Goal: Task Accomplishment & Management: Use online tool/utility

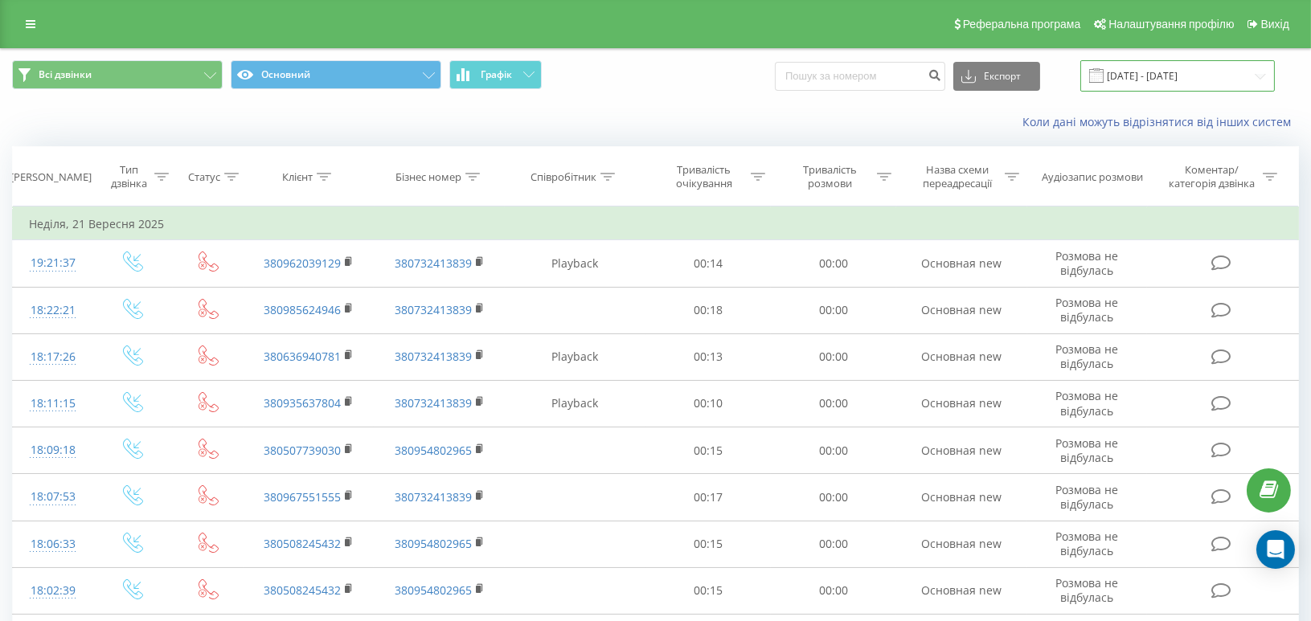
click at [1230, 78] on input "01.09.2025 - 21.09.2025" at bounding box center [1177, 75] width 195 height 31
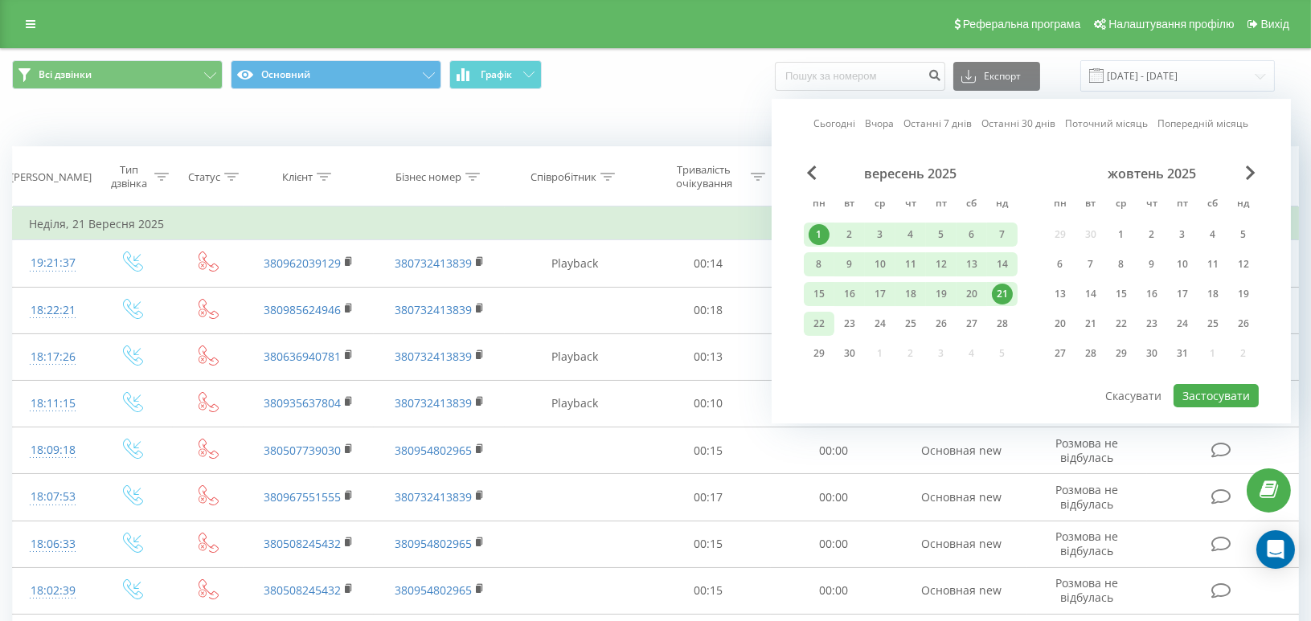
click at [820, 325] on div "22" at bounding box center [819, 323] width 21 height 21
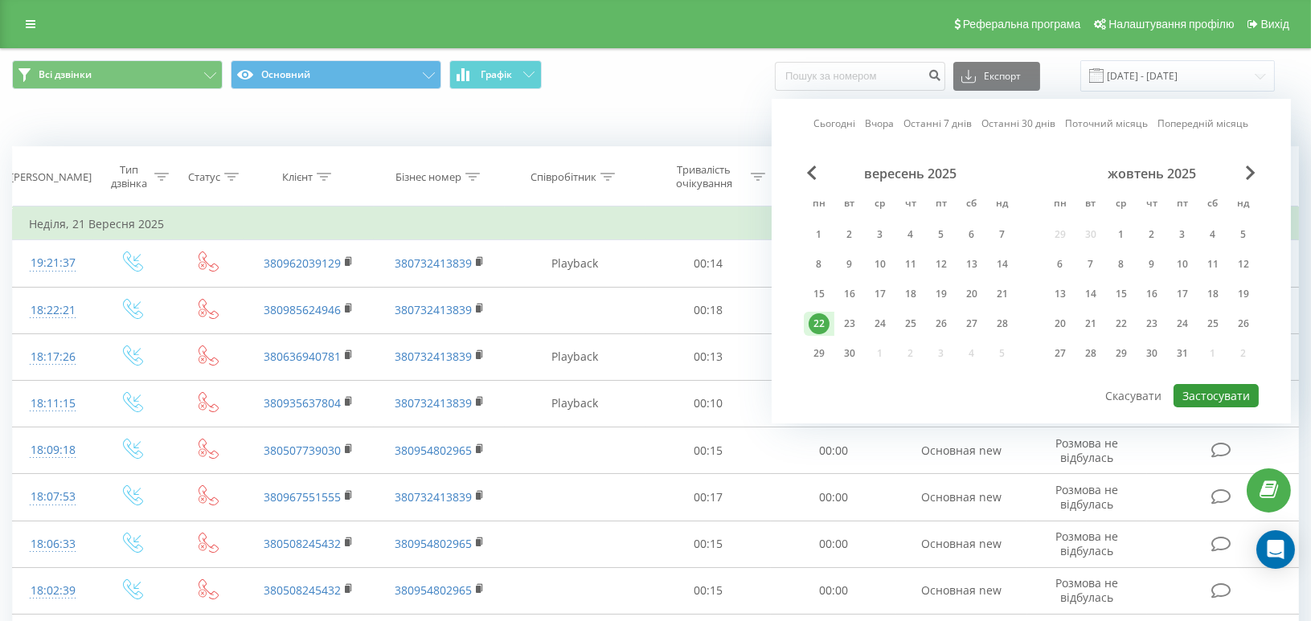
click at [1242, 389] on button "Застосувати" at bounding box center [1215, 395] width 85 height 23
type input "22.09.2025 - 22.09.2025"
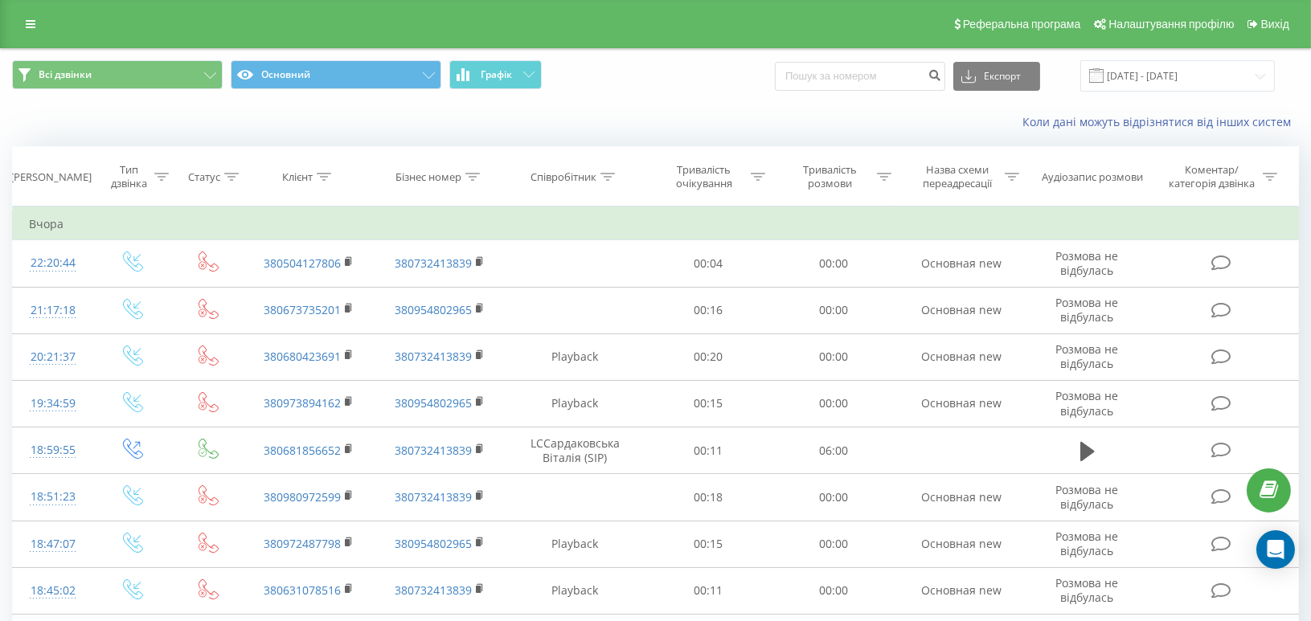
click at [1015, 59] on div "Всі дзвінки Основний Графік Експорт .csv .xls .xlsx 22.09.2025 - 22.09.2025" at bounding box center [655, 76] width 1309 height 54
click at [1015, 70] on button "Експорт" at bounding box center [996, 76] width 87 height 29
click at [990, 162] on span ".xlsx" at bounding box center [978, 163] width 23 height 15
click at [30, 14] on link at bounding box center [30, 24] width 29 height 23
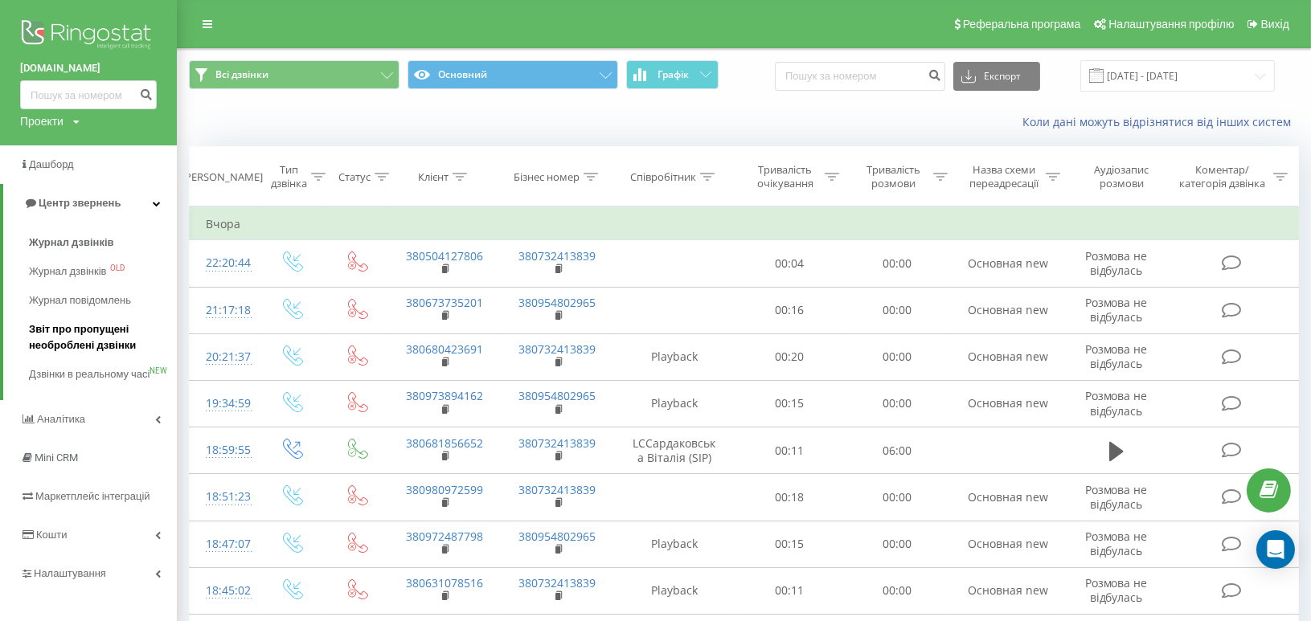
click at [69, 342] on span "Звіт про пропущені необроблені дзвінки" at bounding box center [99, 337] width 140 height 32
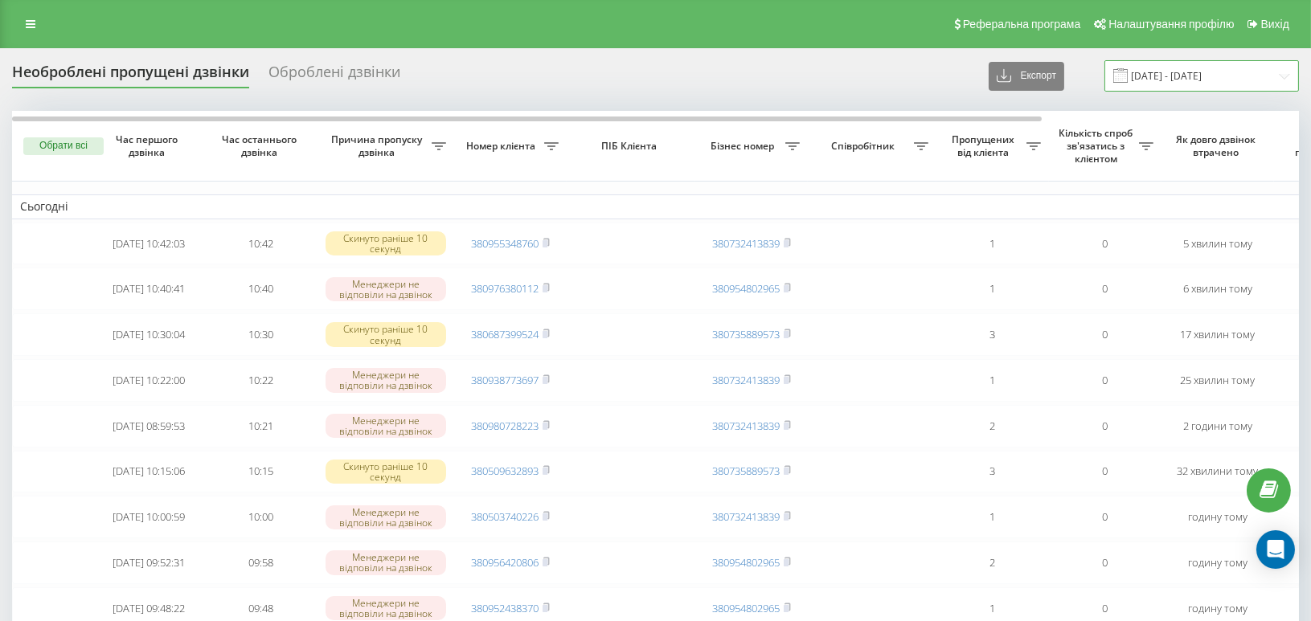
click at [1235, 79] on input "[DATE] - [DATE]" at bounding box center [1201, 75] width 195 height 31
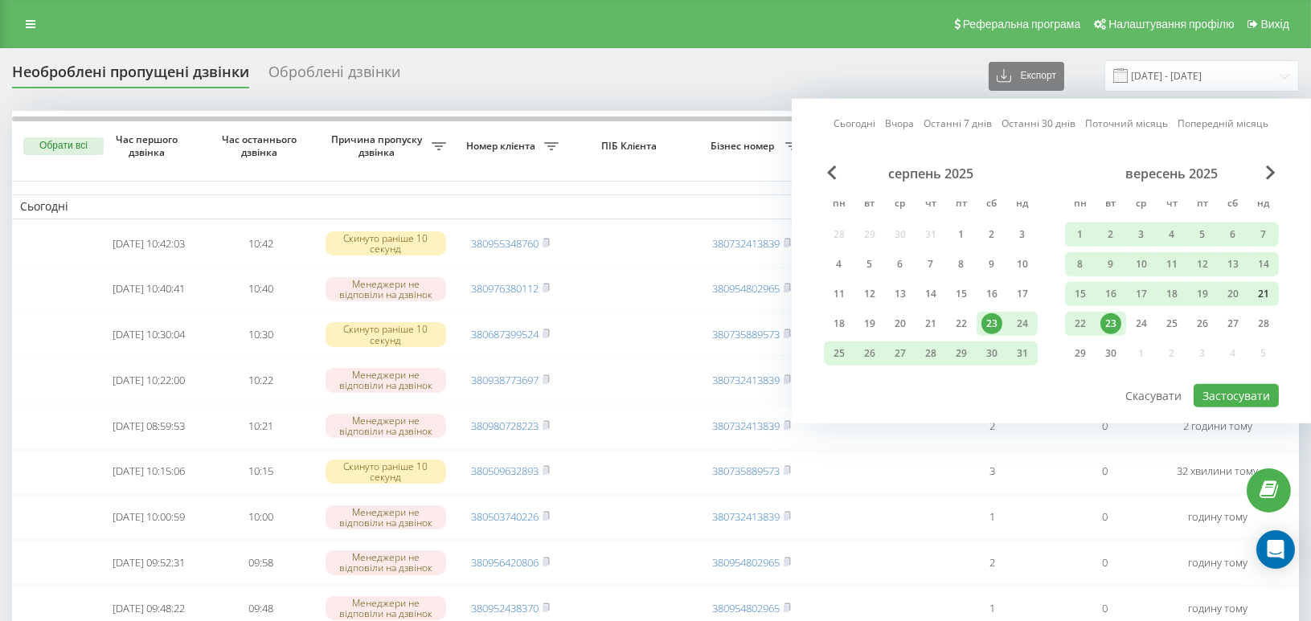
click at [1260, 291] on div "21" at bounding box center [1263, 294] width 21 height 21
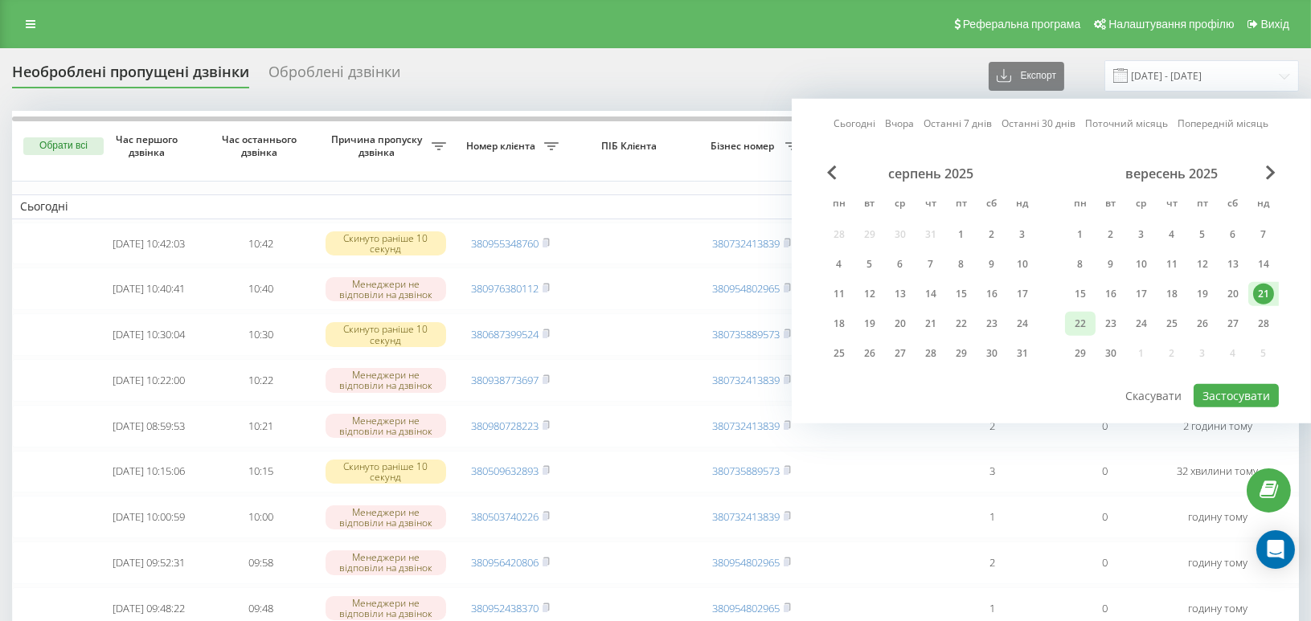
click at [1083, 325] on div "22" at bounding box center [1080, 323] width 21 height 21
click at [1256, 391] on button "Застосувати" at bounding box center [1236, 395] width 85 height 23
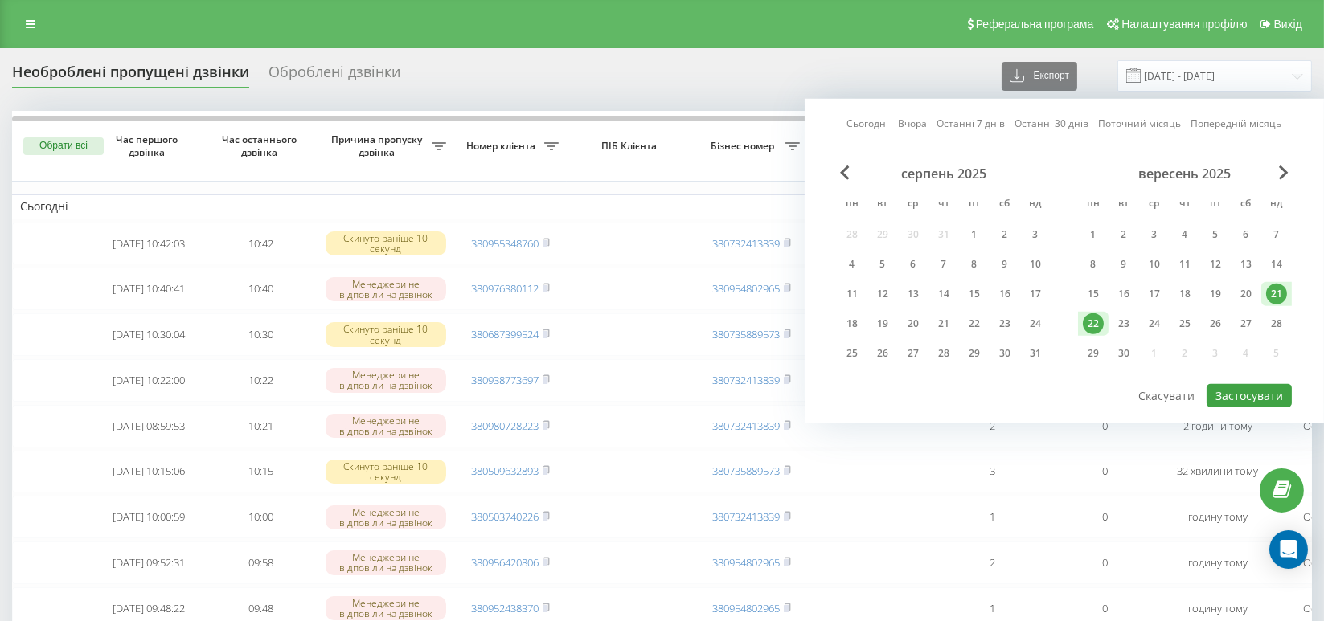
type input "[DATE] - [DATE]"
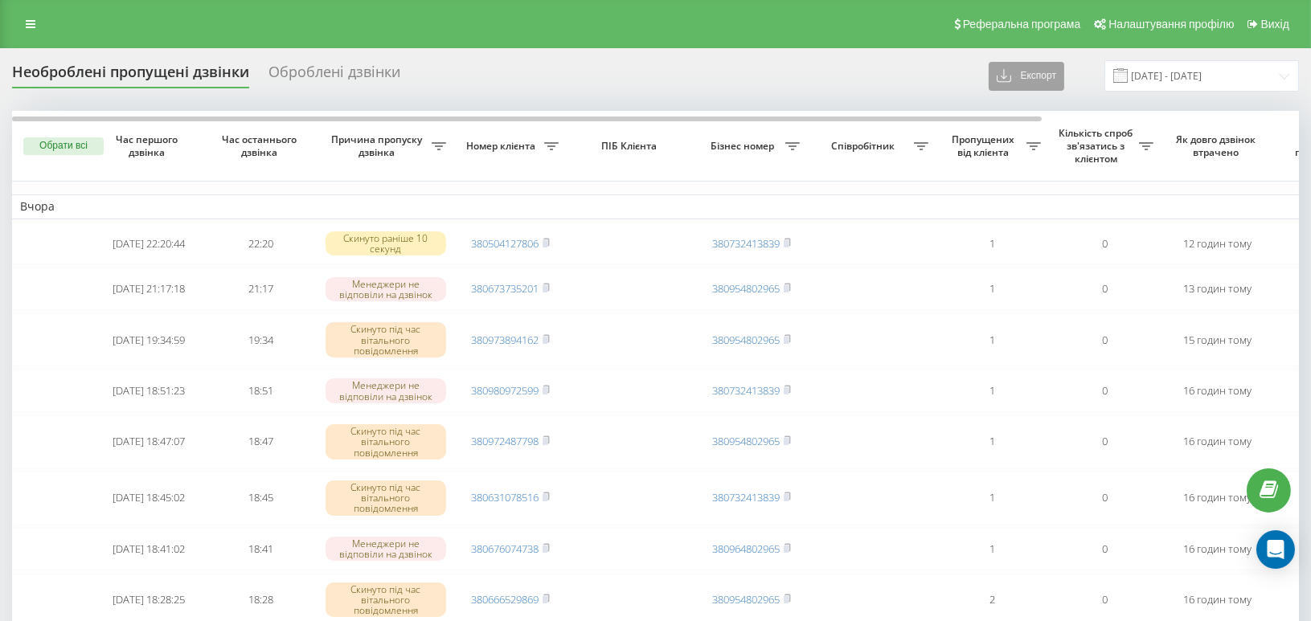
click at [1034, 78] on button "Експорт" at bounding box center [1027, 76] width 76 height 29
click at [1026, 137] on span ".xlsx" at bounding box center [1013, 134] width 23 height 15
click at [313, 69] on div "Оброблені дзвінки" at bounding box center [334, 75] width 132 height 25
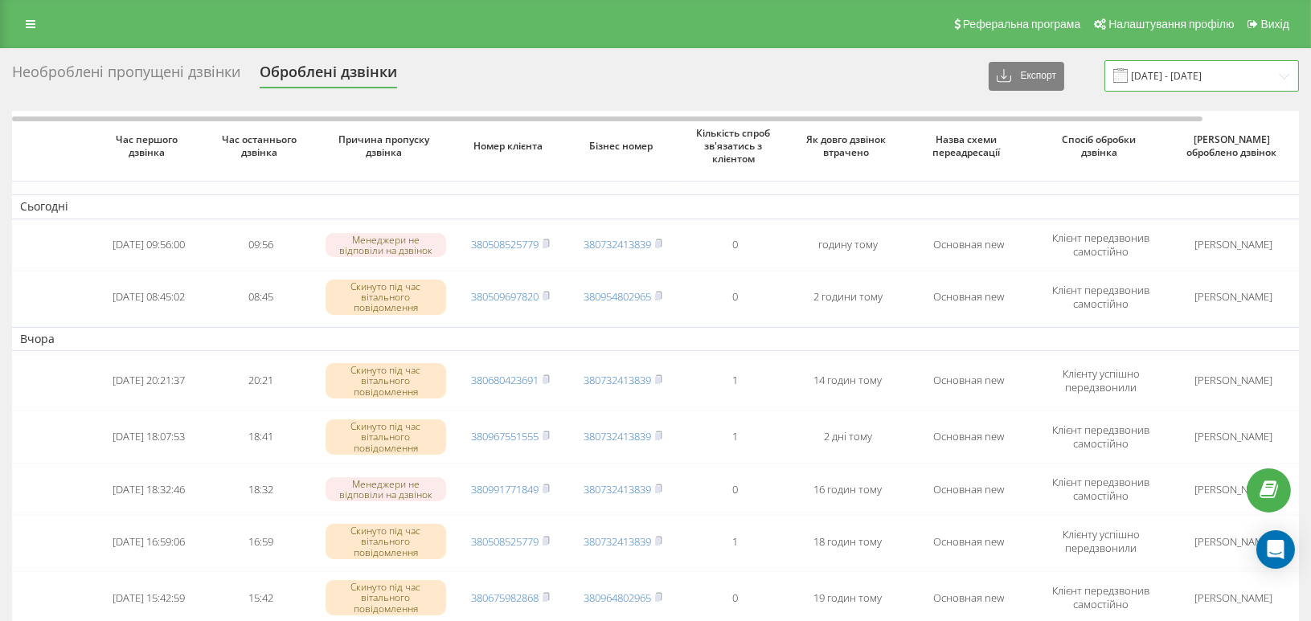
click at [1228, 66] on input "[DATE] - [DATE]" at bounding box center [1201, 75] width 195 height 31
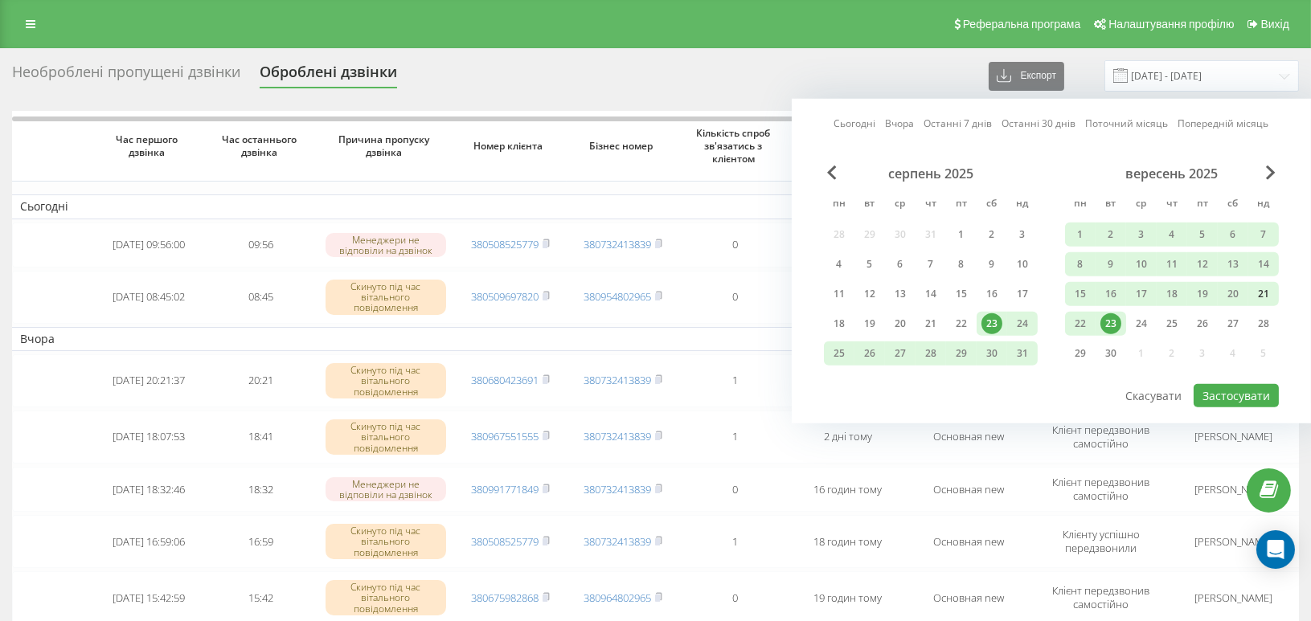
click at [1267, 291] on div "21" at bounding box center [1263, 294] width 21 height 21
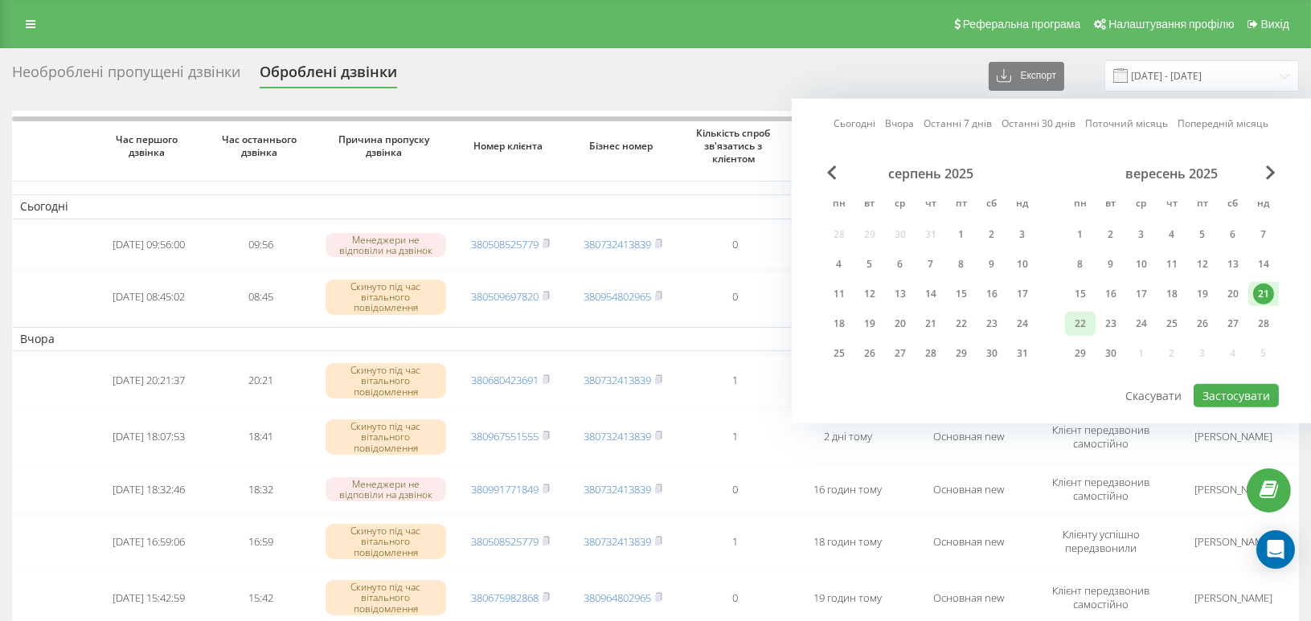
click at [1077, 322] on div "22" at bounding box center [1080, 323] width 21 height 21
click at [1243, 387] on button "Застосувати" at bounding box center [1236, 395] width 85 height 23
type input "[DATE] - [DATE]"
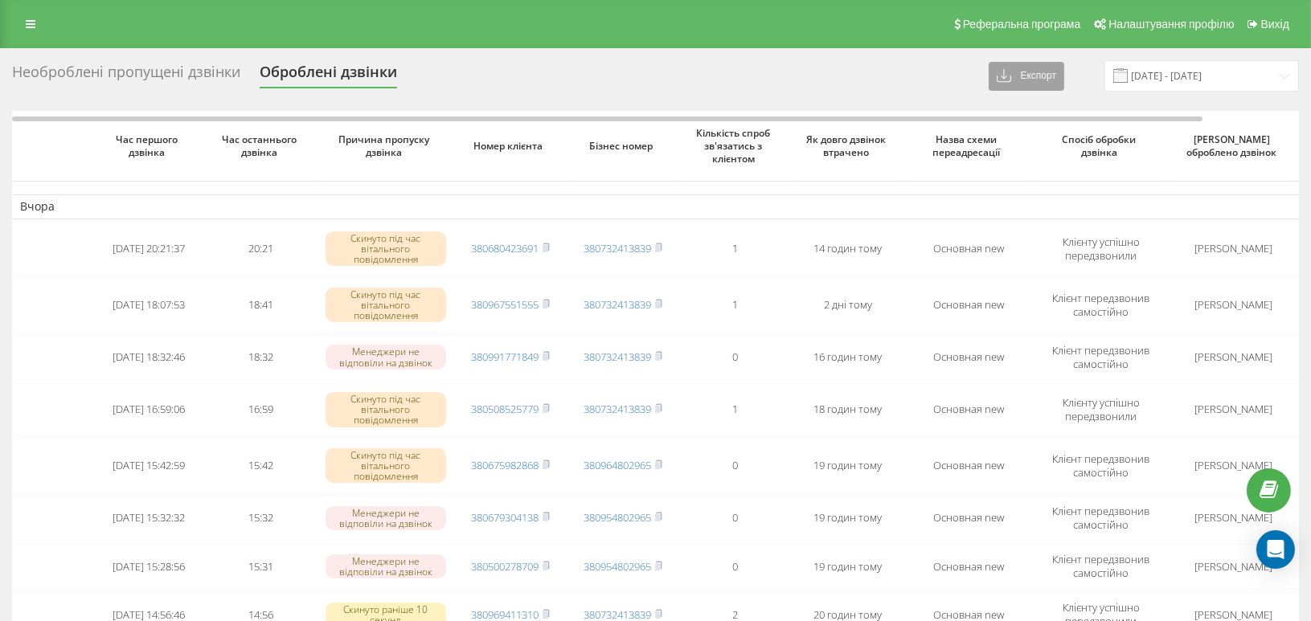
click at [1037, 70] on button "Експорт" at bounding box center [1027, 76] width 76 height 29
click at [1043, 142] on div ".xlsx" at bounding box center [1031, 135] width 85 height 29
click at [26, 28] on icon at bounding box center [31, 23] width 10 height 11
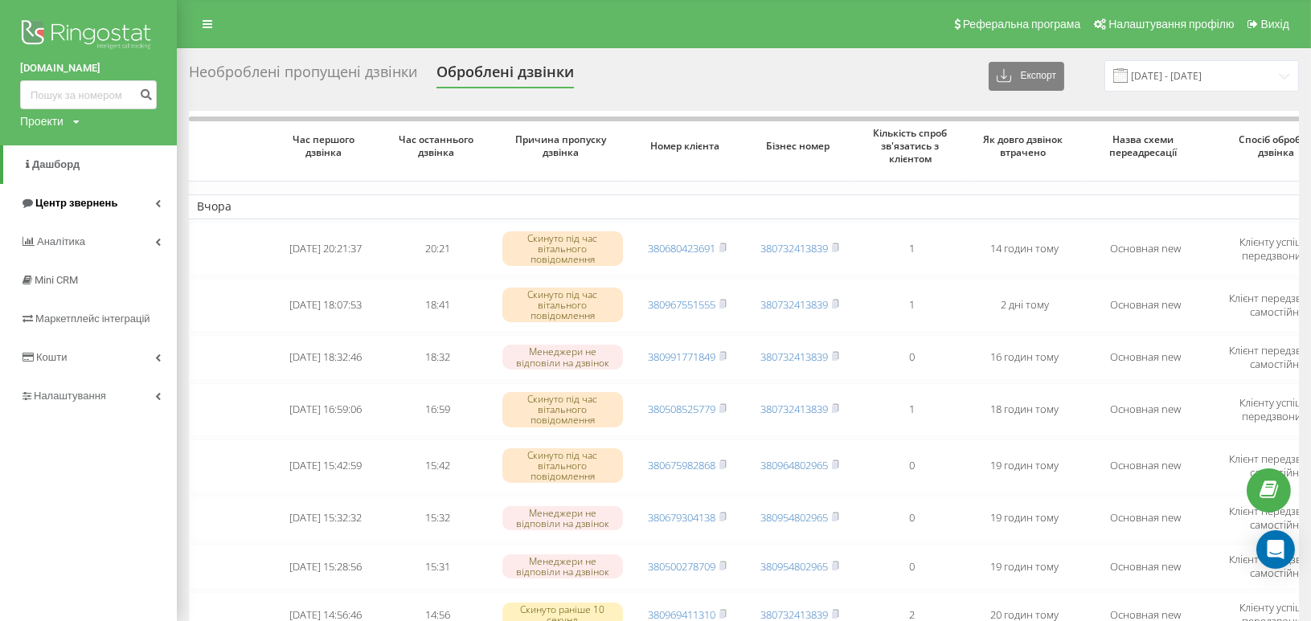
click at [80, 203] on span "Центр звернень" at bounding box center [76, 203] width 82 height 12
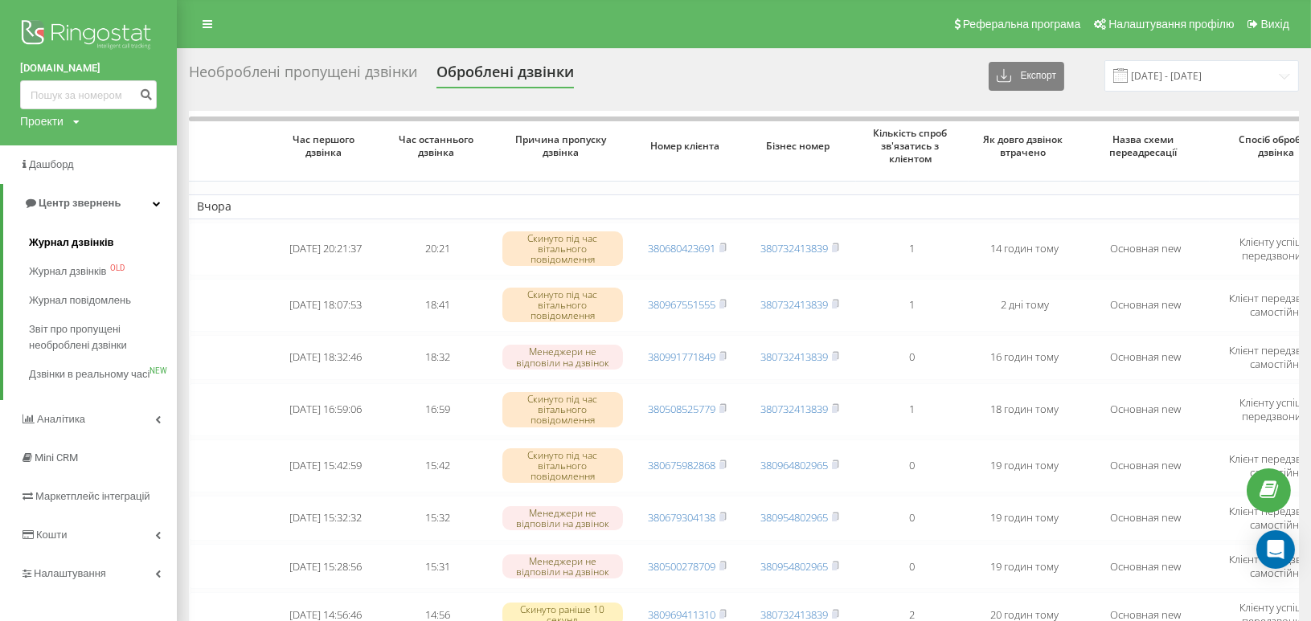
click at [80, 240] on span "Журнал дзвінків" at bounding box center [71, 243] width 85 height 16
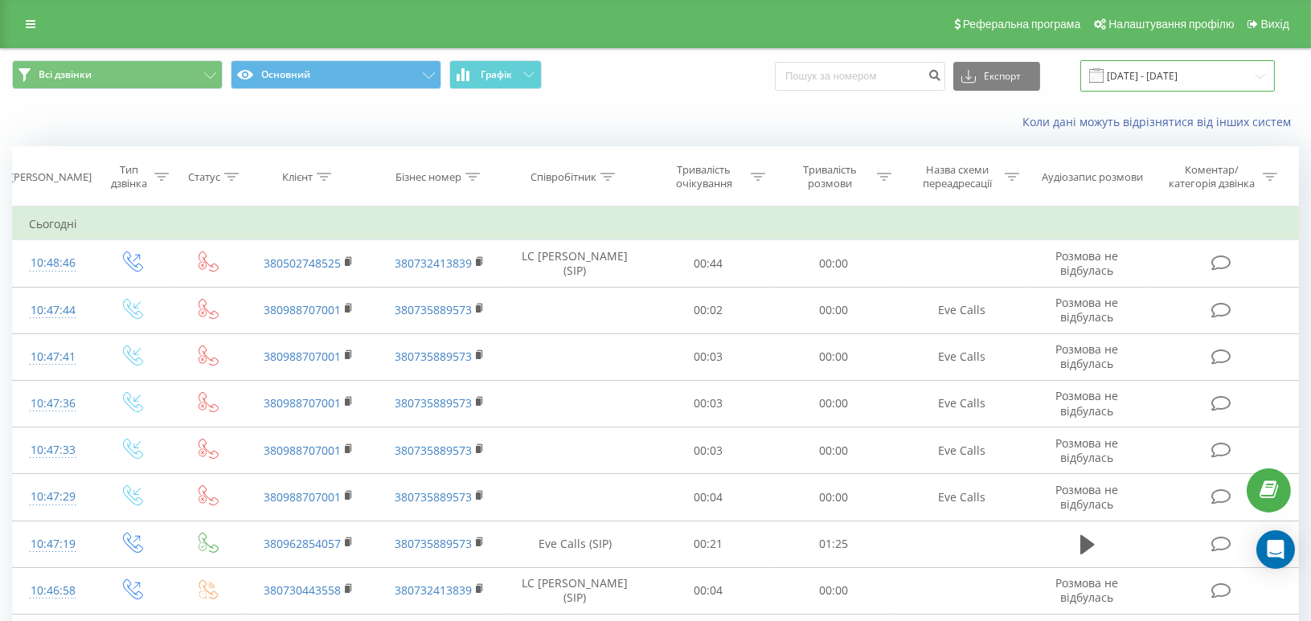
click at [1225, 69] on input "[DATE] - [DATE]" at bounding box center [1177, 75] width 195 height 31
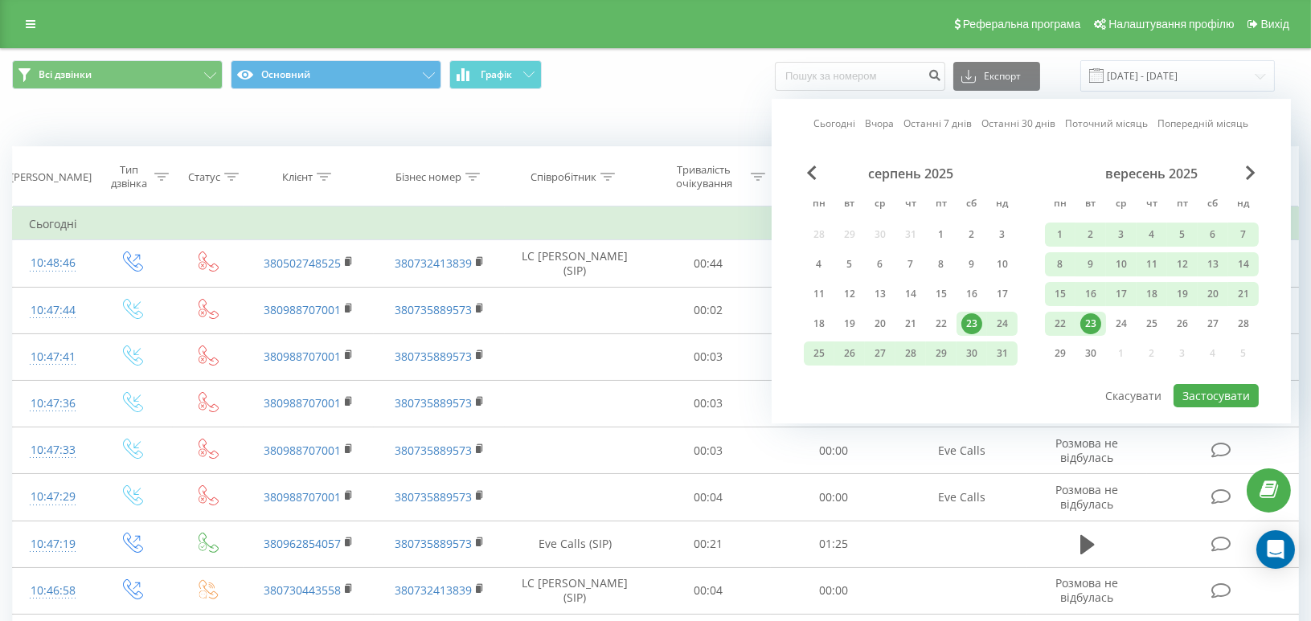
click at [1092, 324] on div "23" at bounding box center [1090, 323] width 21 height 21
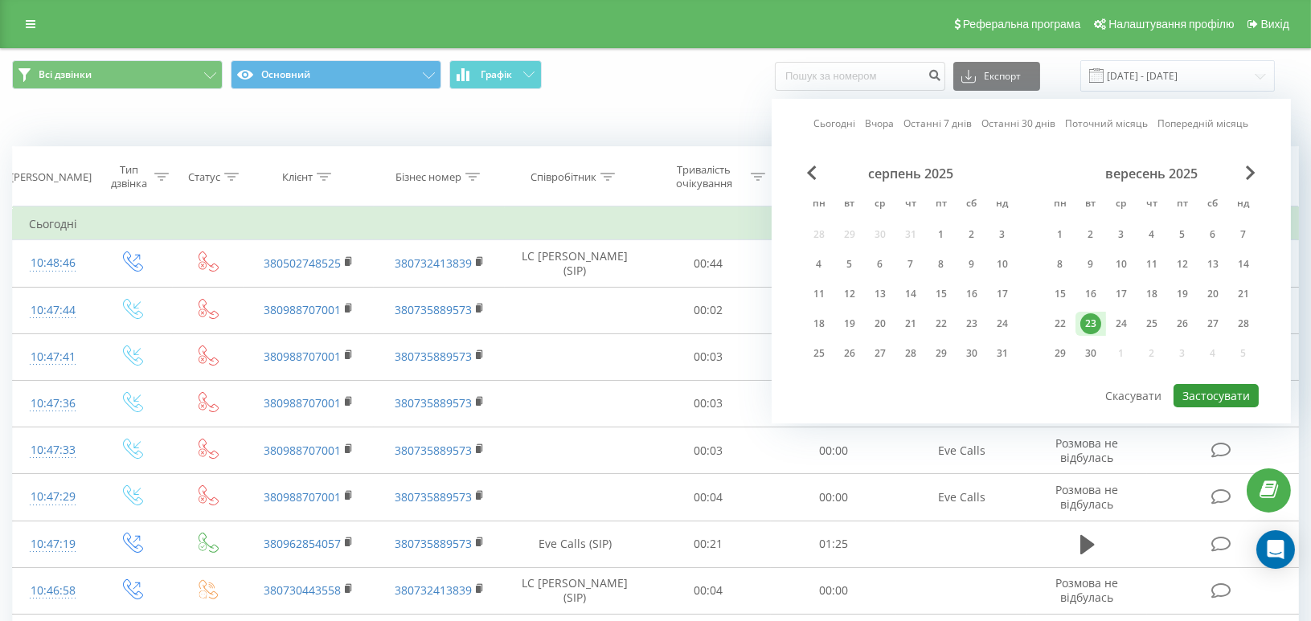
click at [1206, 391] on button "Застосувати" at bounding box center [1215, 395] width 85 height 23
type input "23.09.2025 - 23.09.2025"
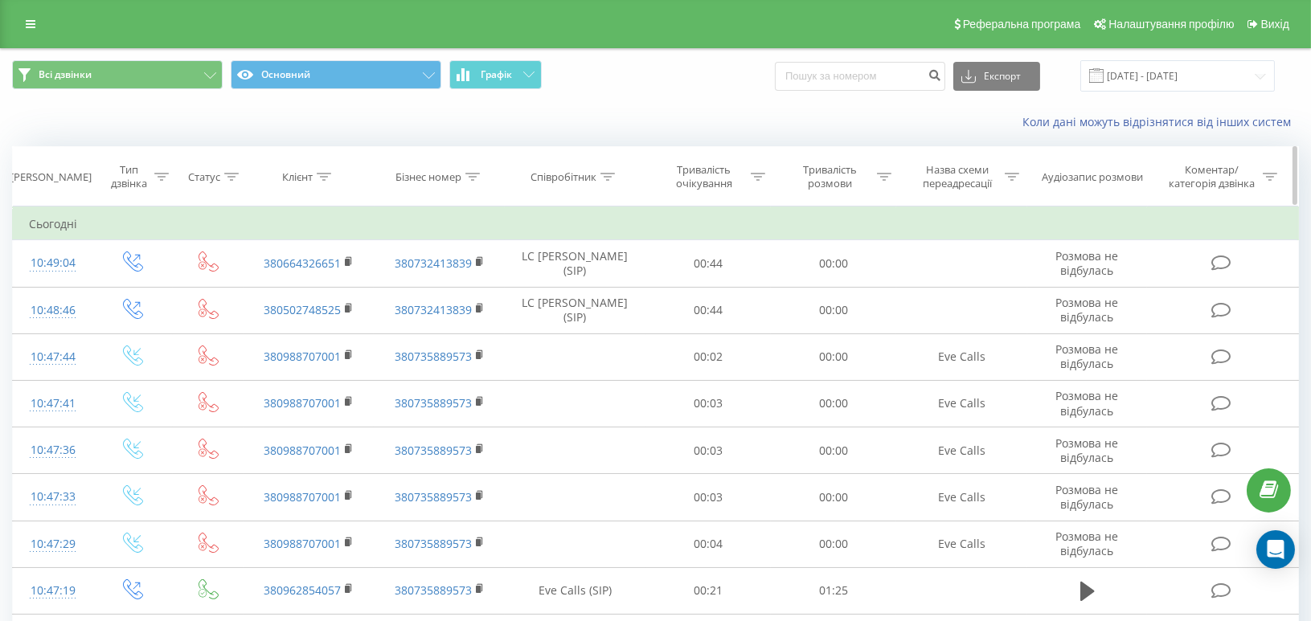
click at [616, 178] on div "Співробітник" at bounding box center [575, 177] width 141 height 14
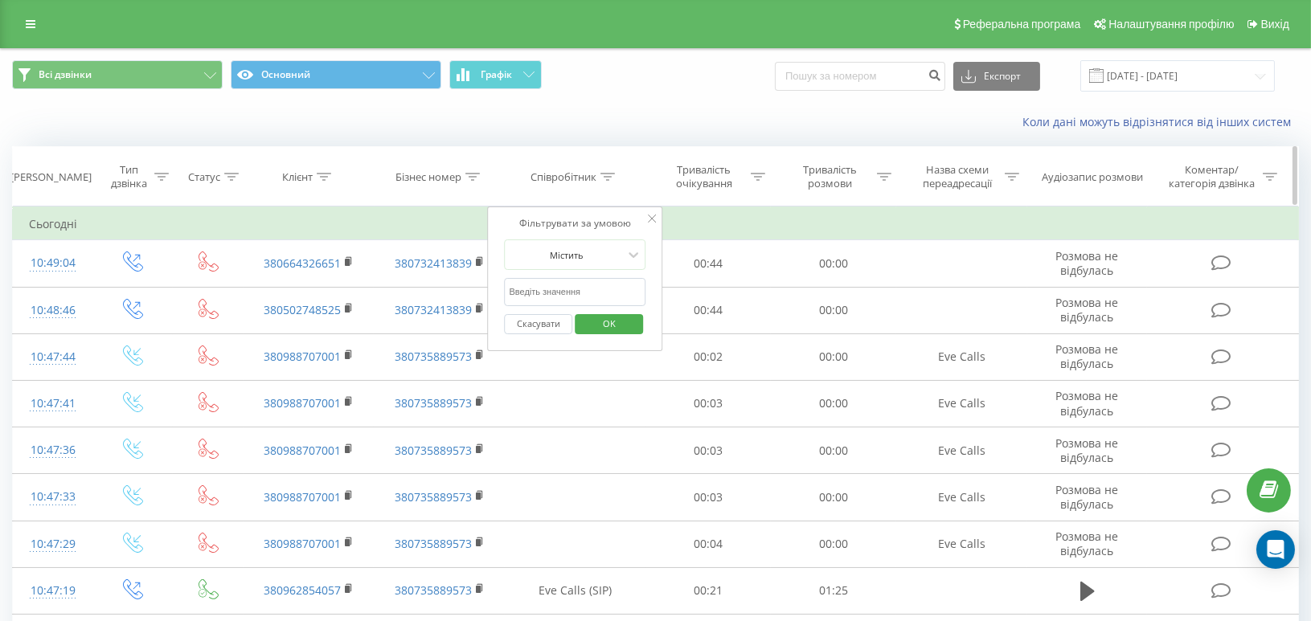
click at [603, 176] on icon at bounding box center [607, 177] width 14 height 8
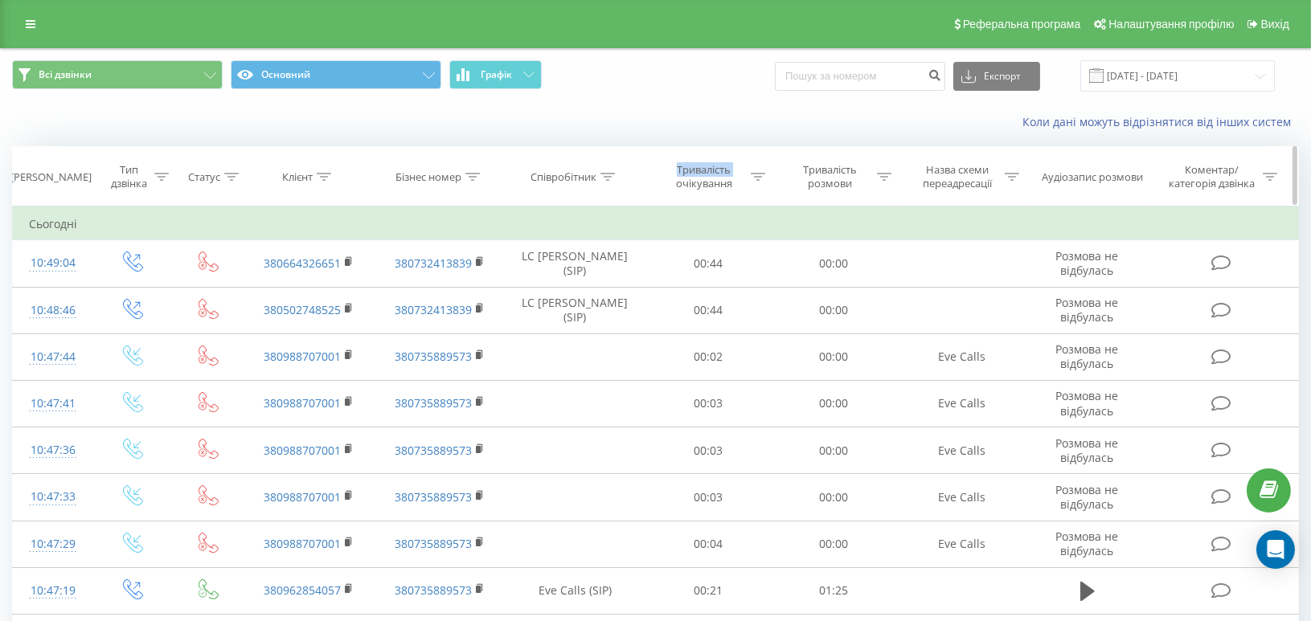
click at [603, 176] on icon at bounding box center [607, 177] width 14 height 8
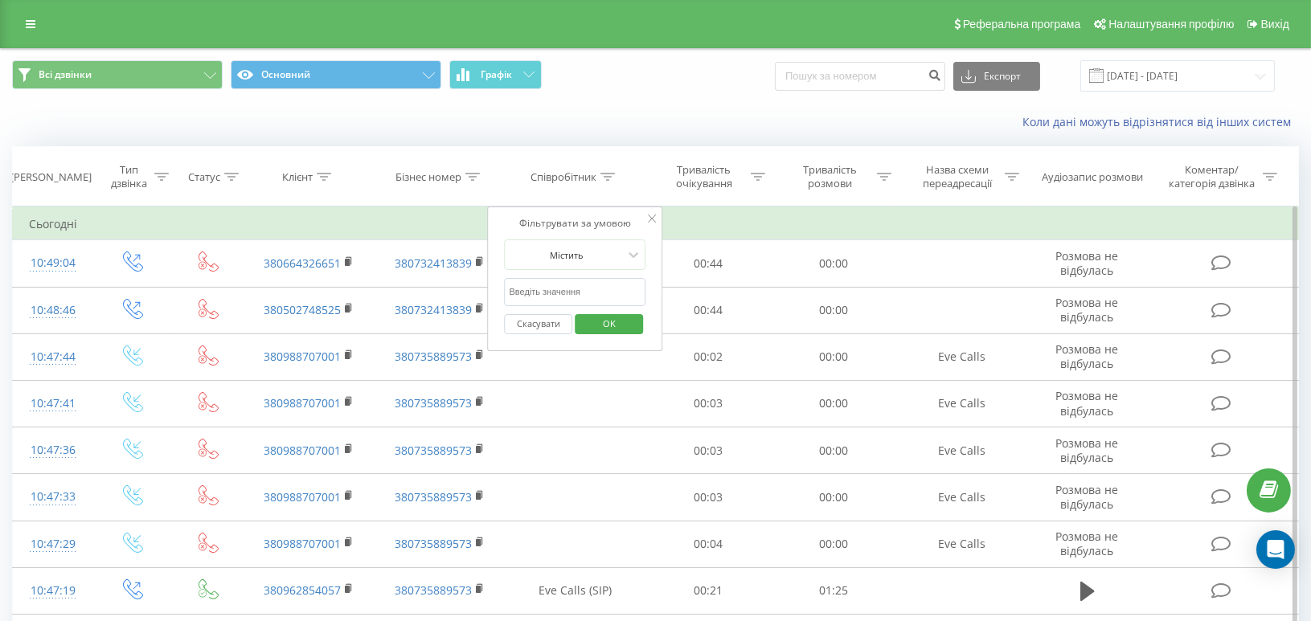
click at [555, 295] on input "text" at bounding box center [575, 292] width 141 height 28
type input "карпюк"
click at [557, 330] on button "Скасувати" at bounding box center [539, 324] width 68 height 20
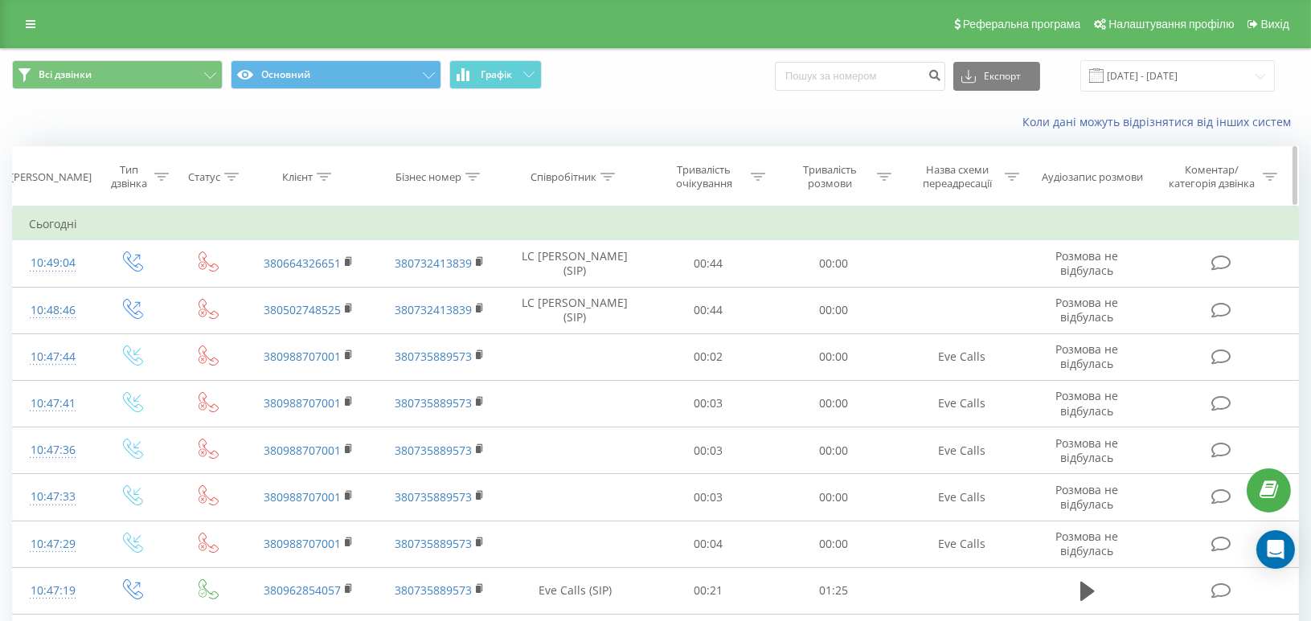
click at [620, 176] on div "Співробітник" at bounding box center [575, 177] width 141 height 14
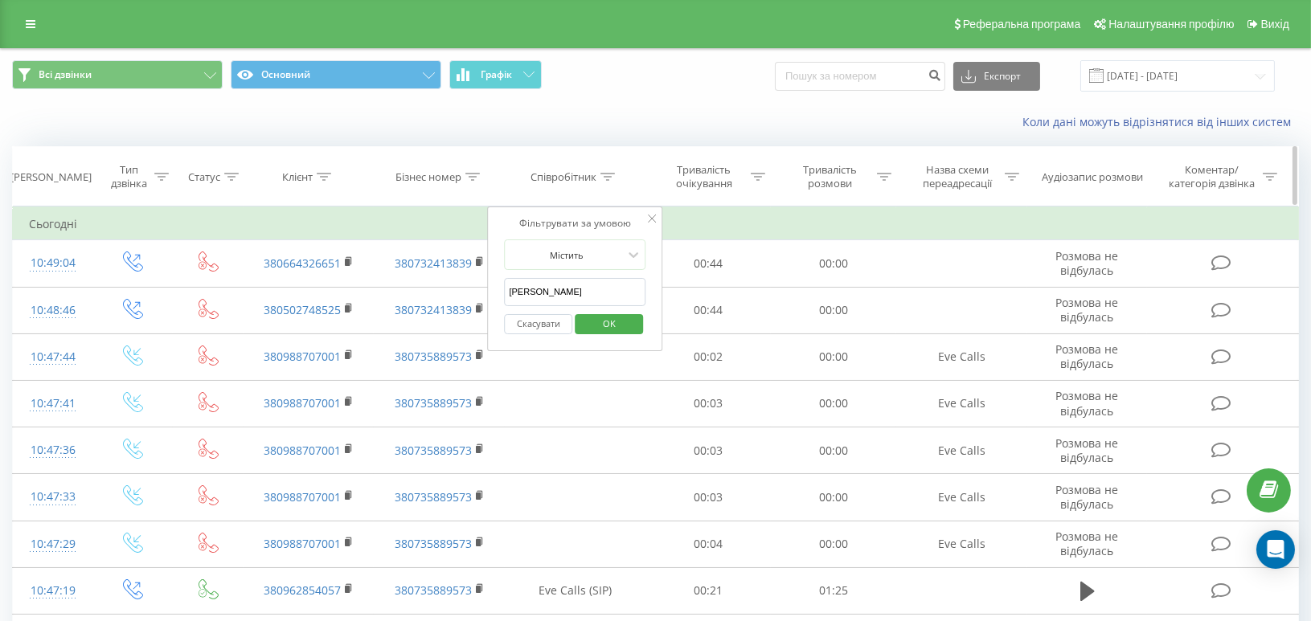
click at [610, 176] on icon at bounding box center [608, 177] width 14 height 8
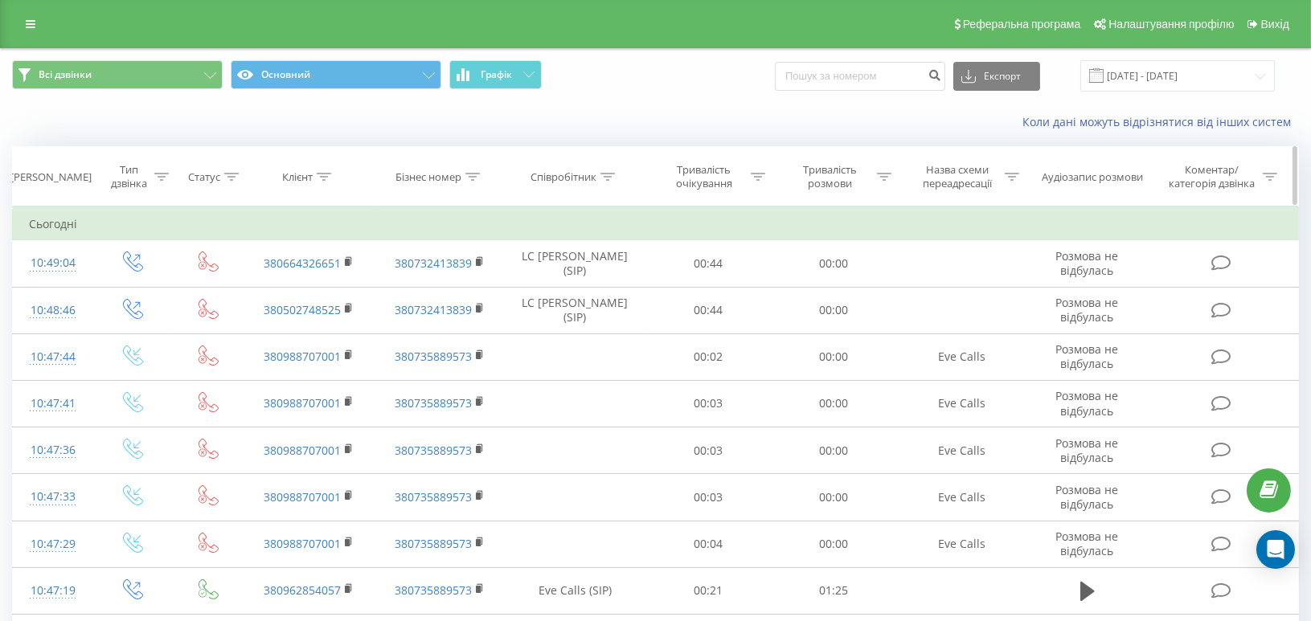
click at [619, 166] on th "Співробітник" at bounding box center [575, 176] width 141 height 59
click at [611, 178] on icon at bounding box center [607, 177] width 14 height 8
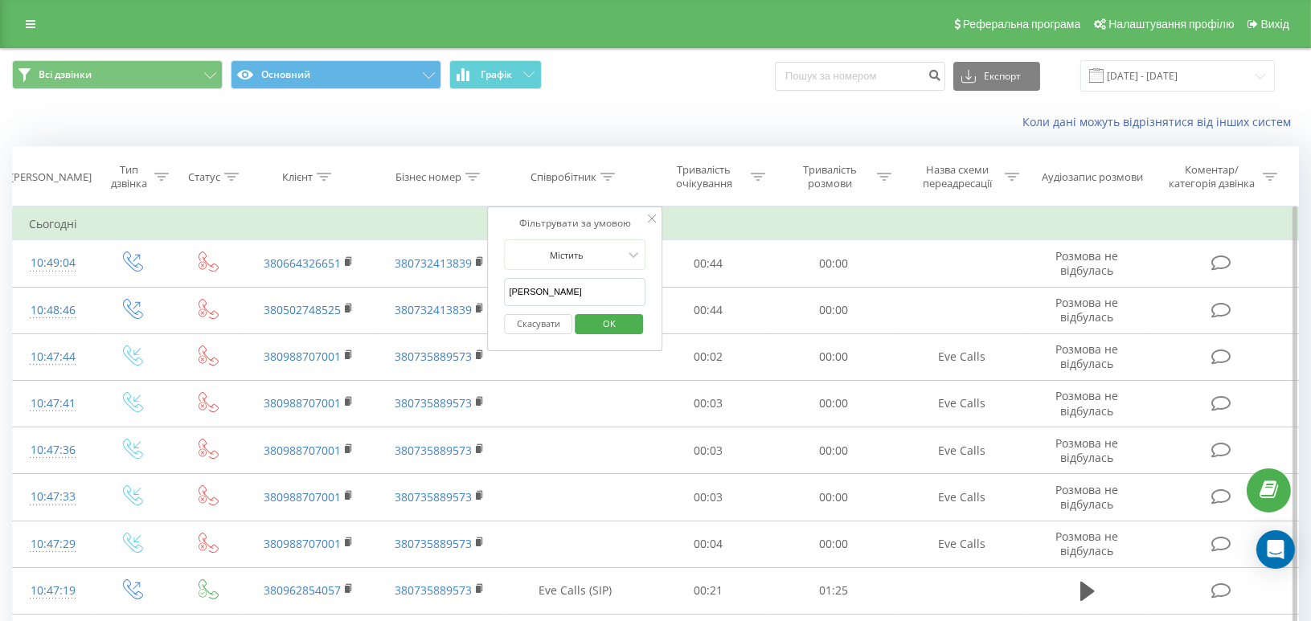
click at [567, 293] on input "карпюк" at bounding box center [575, 292] width 141 height 28
type input "карпюк"
click at [624, 327] on span "OK" at bounding box center [609, 323] width 45 height 25
